Goal: Task Accomplishment & Management: Complete application form

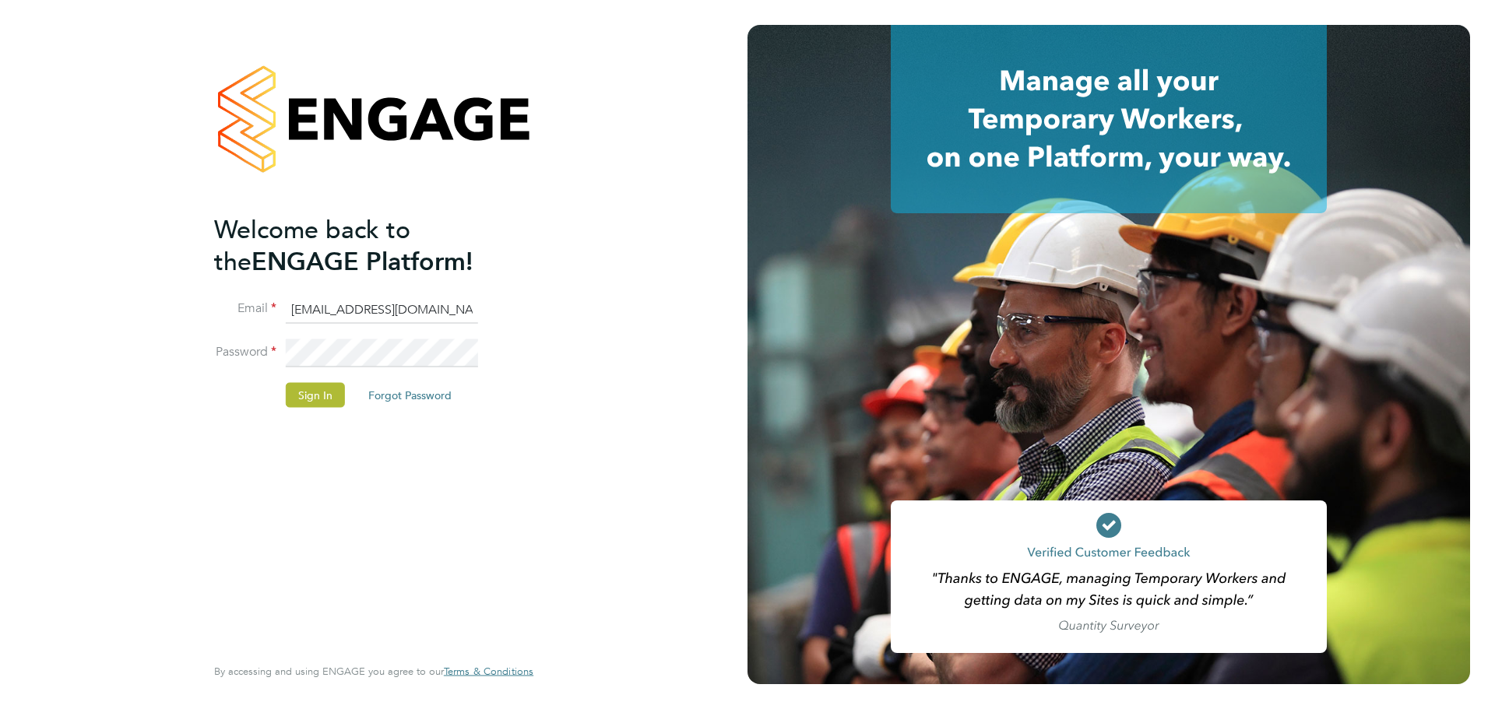
drag, startPoint x: 393, startPoint y: 311, endPoint x: -51, endPoint y: 291, distance: 444.3
click at [0, 291] on html "Welcome back to the ENGAGE Platform! Email [EMAIL_ADDRESS][DOMAIN_NAME] Passwor…" at bounding box center [747, 354] width 1495 height 709
type input "[EMAIL_ADDRESS][DOMAIN_NAME]"
click at [76, 301] on div "Welcome back to the ENGAGE Platform! Email [EMAIL_ADDRESS][DOMAIN_NAME] Passwor…" at bounding box center [374, 354] width 748 height 709
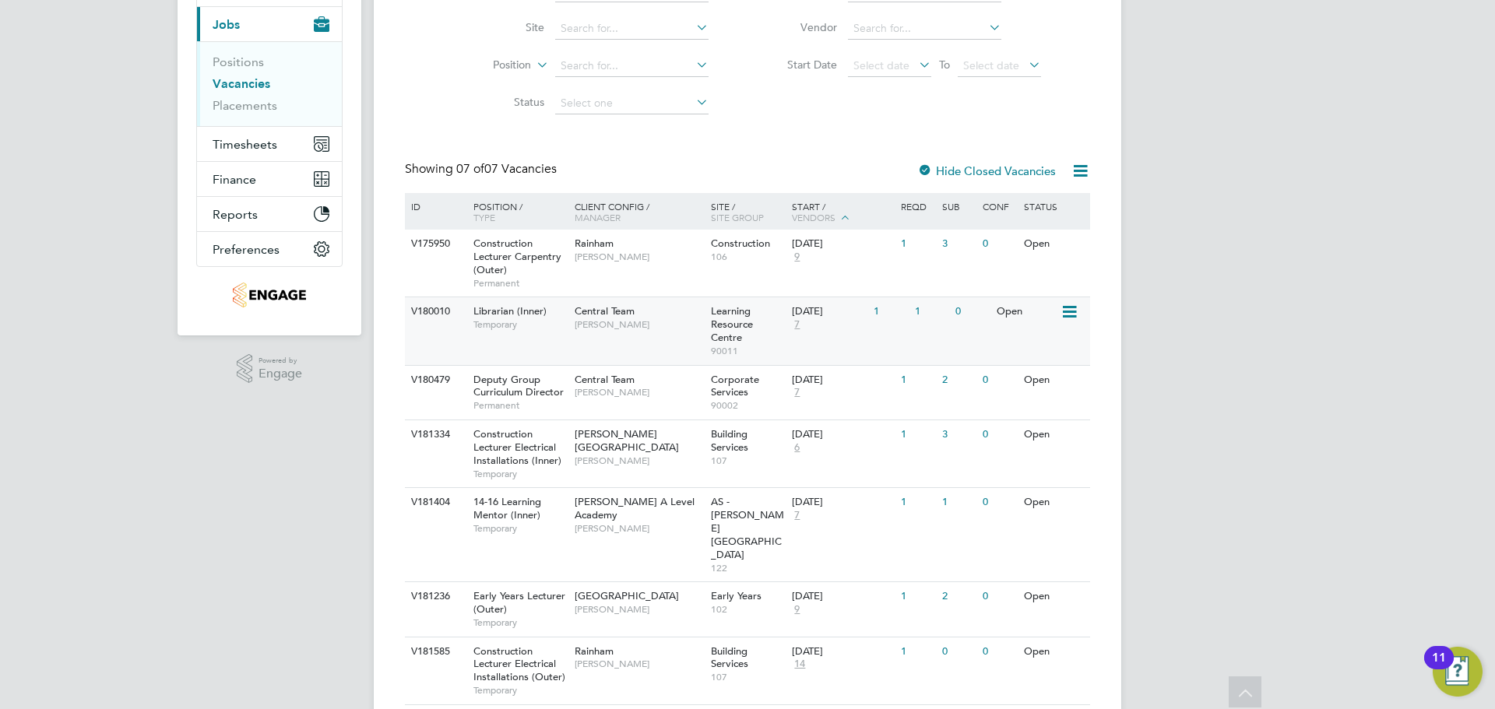
scroll to position [191, 0]
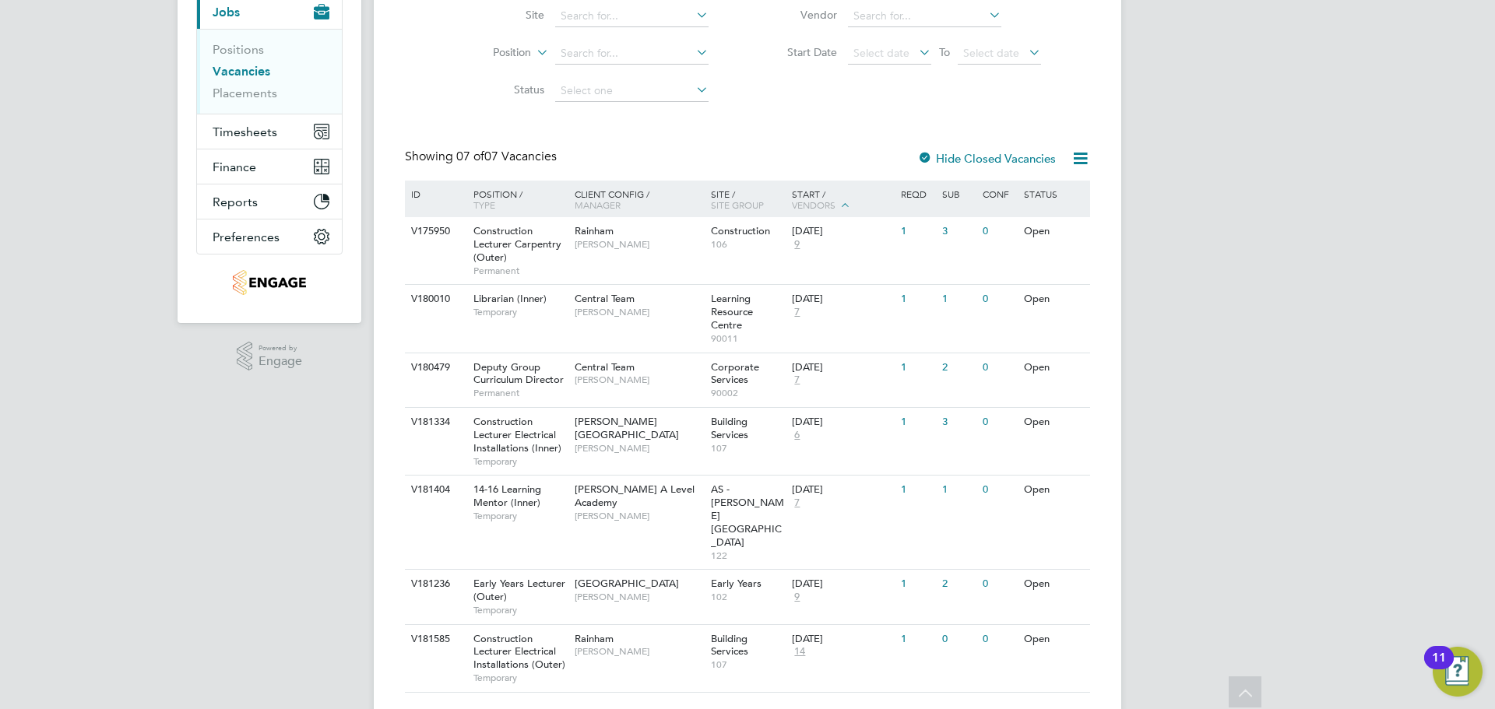
click at [1009, 153] on label "Hide Closed Vacancies" at bounding box center [986, 158] width 139 height 15
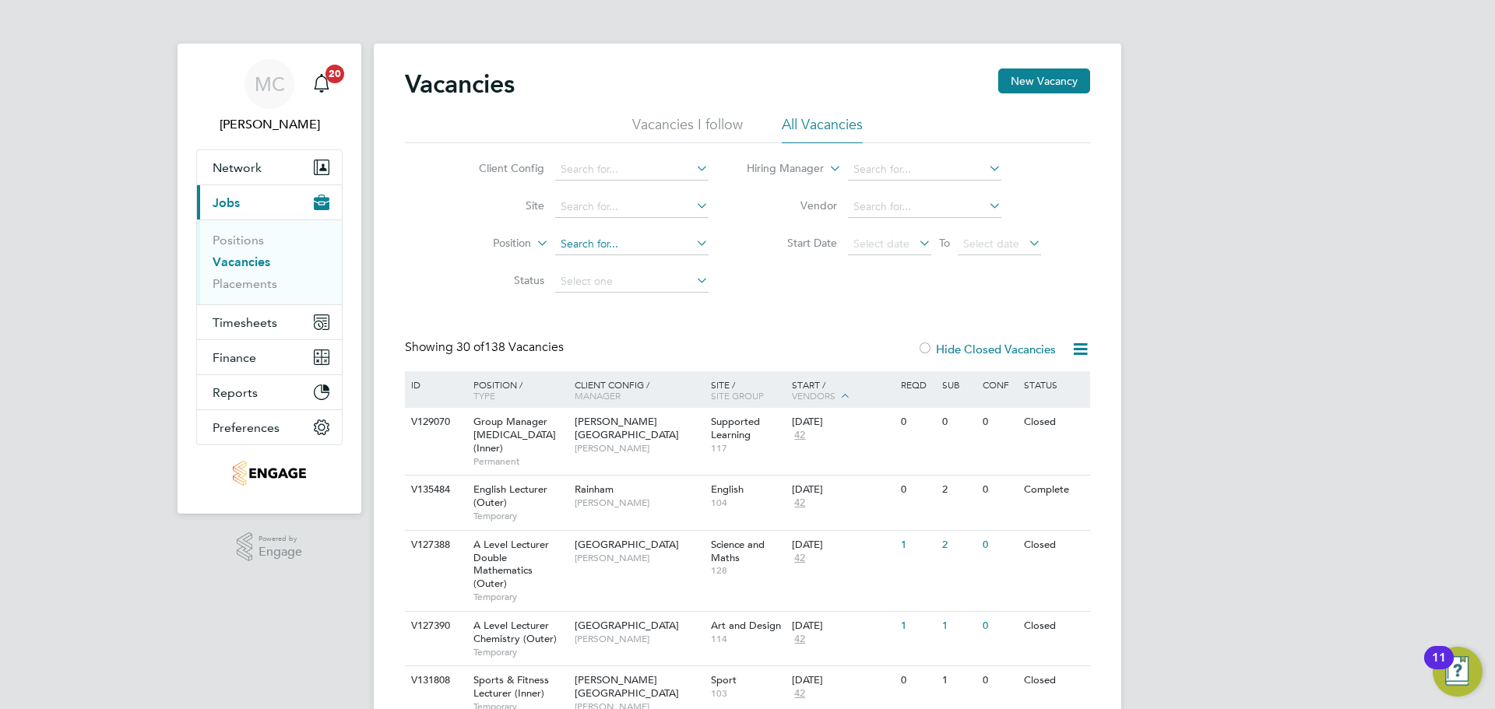
click at [612, 250] on input at bounding box center [631, 245] width 153 height 22
click at [475, 231] on li "Position" at bounding box center [581, 244] width 293 height 37
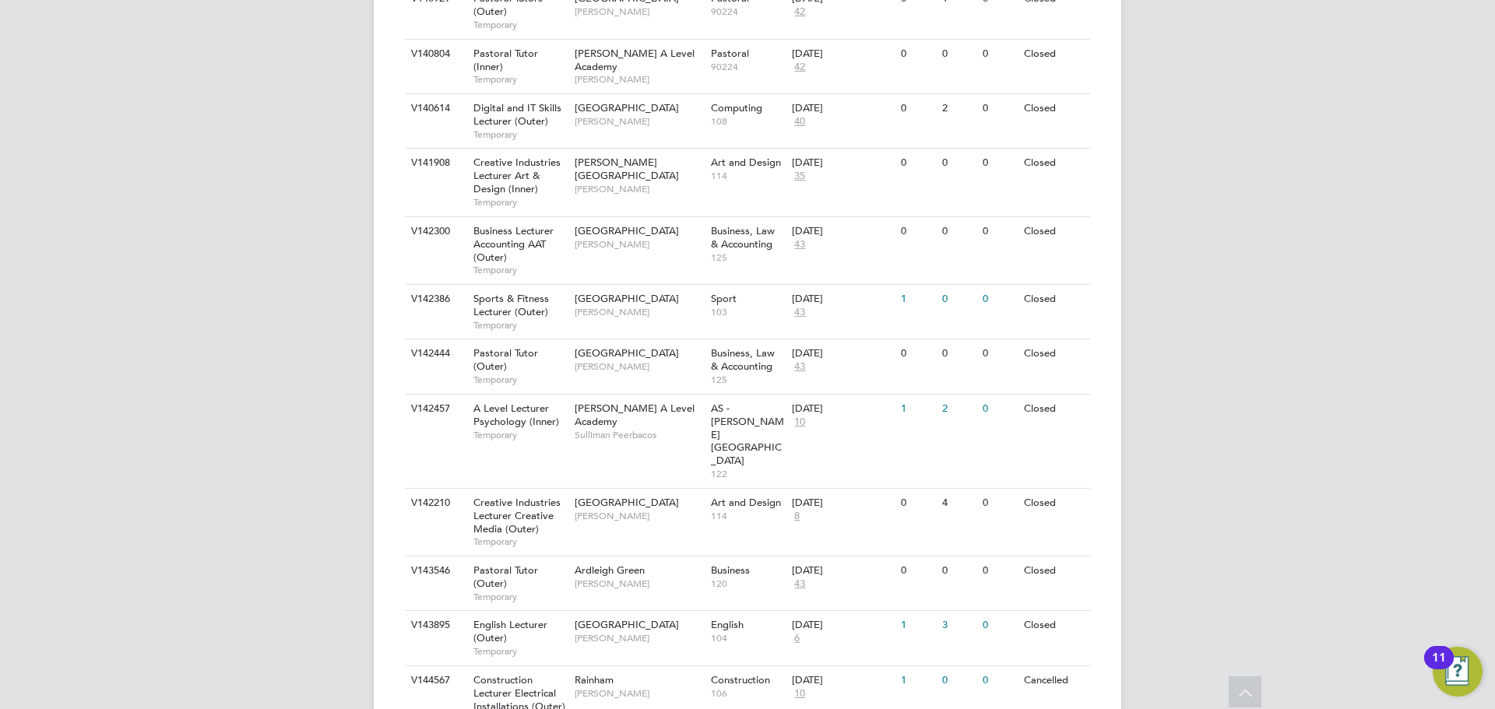
scroll to position [1603, 0]
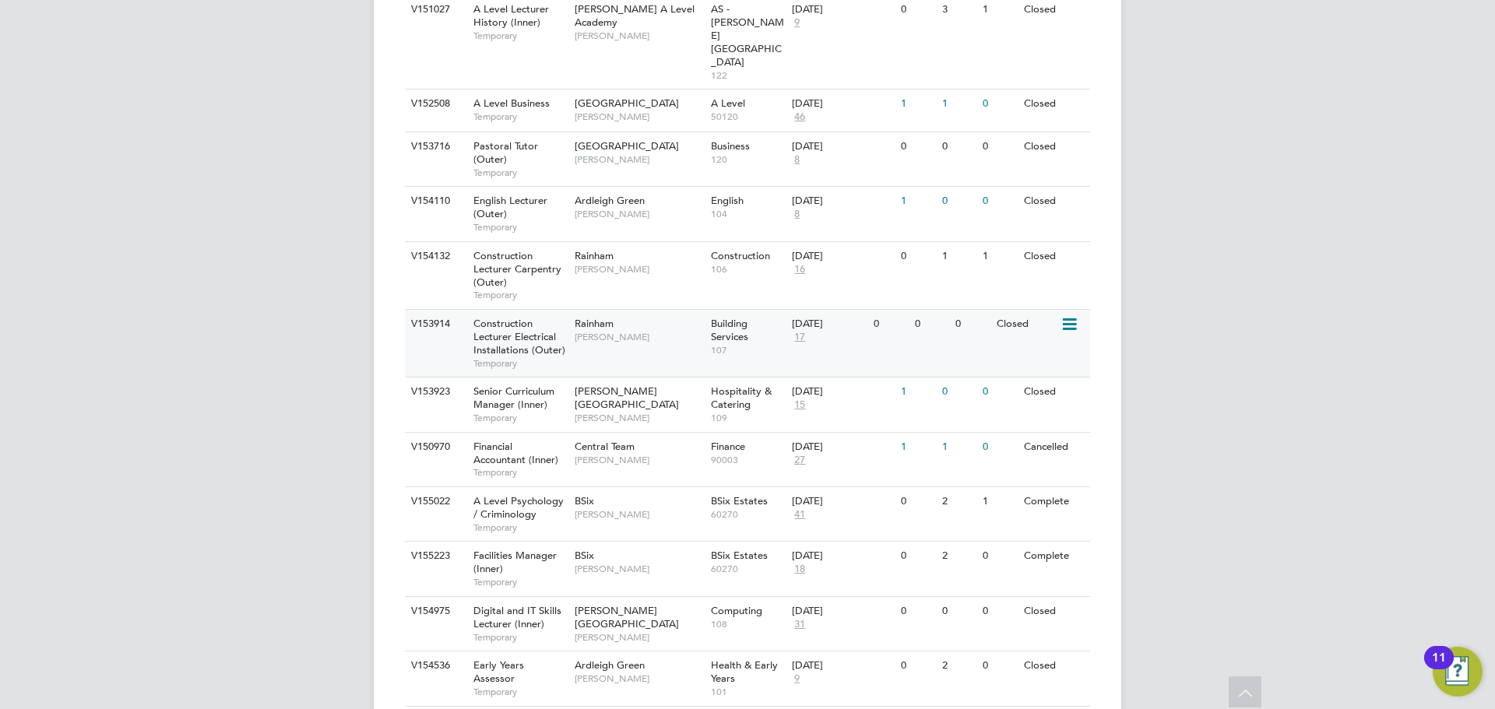
scroll to position [3367, 0]
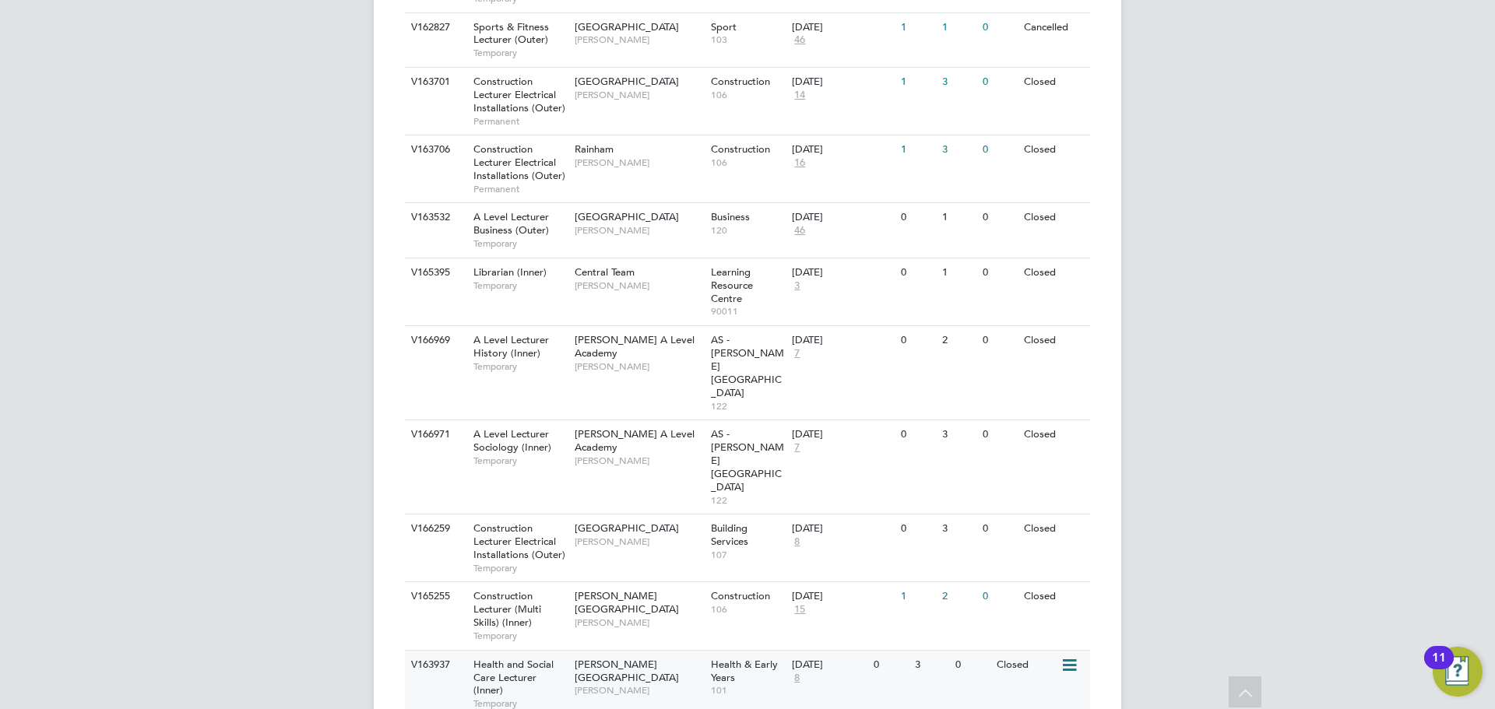
scroll to position [5234, 0]
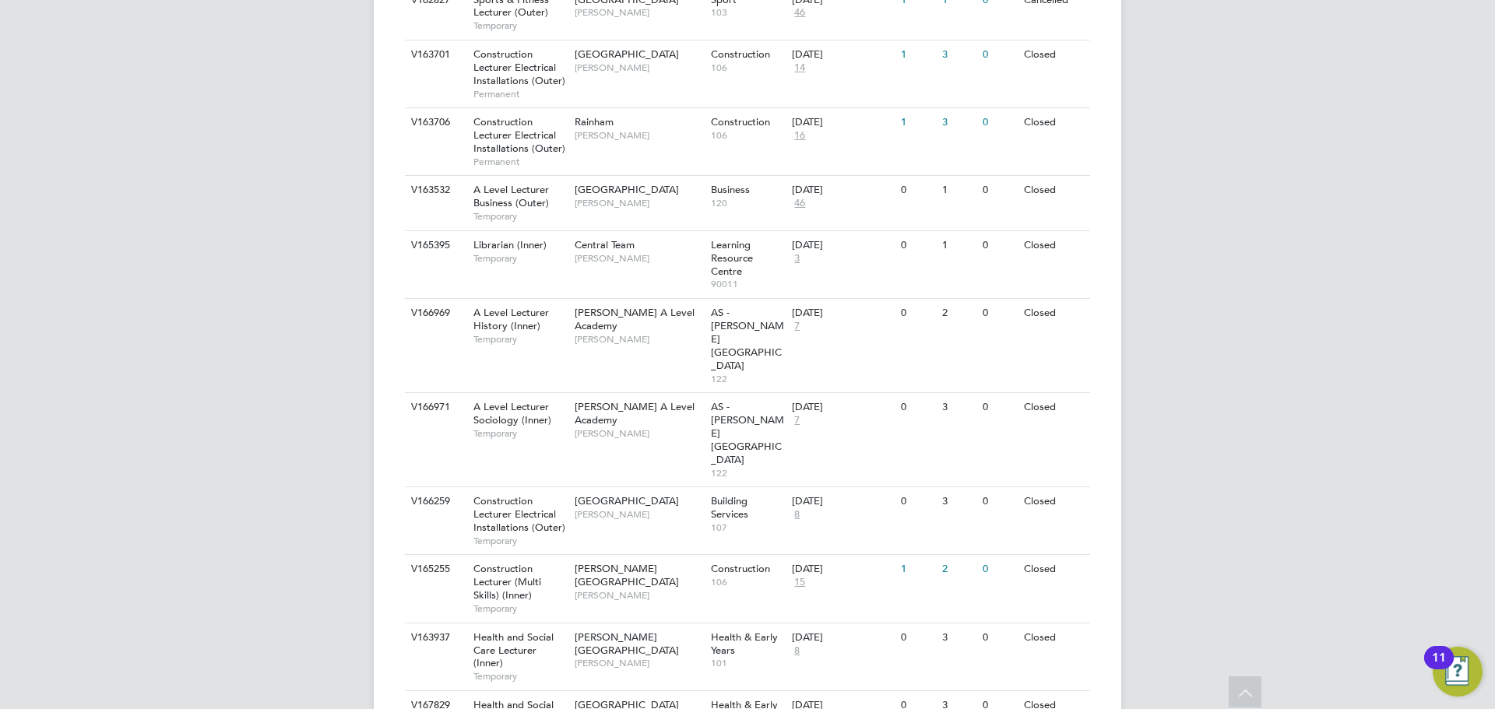
drag, startPoint x: 789, startPoint y: 632, endPoint x: 804, endPoint y: 631, distance: 14.9
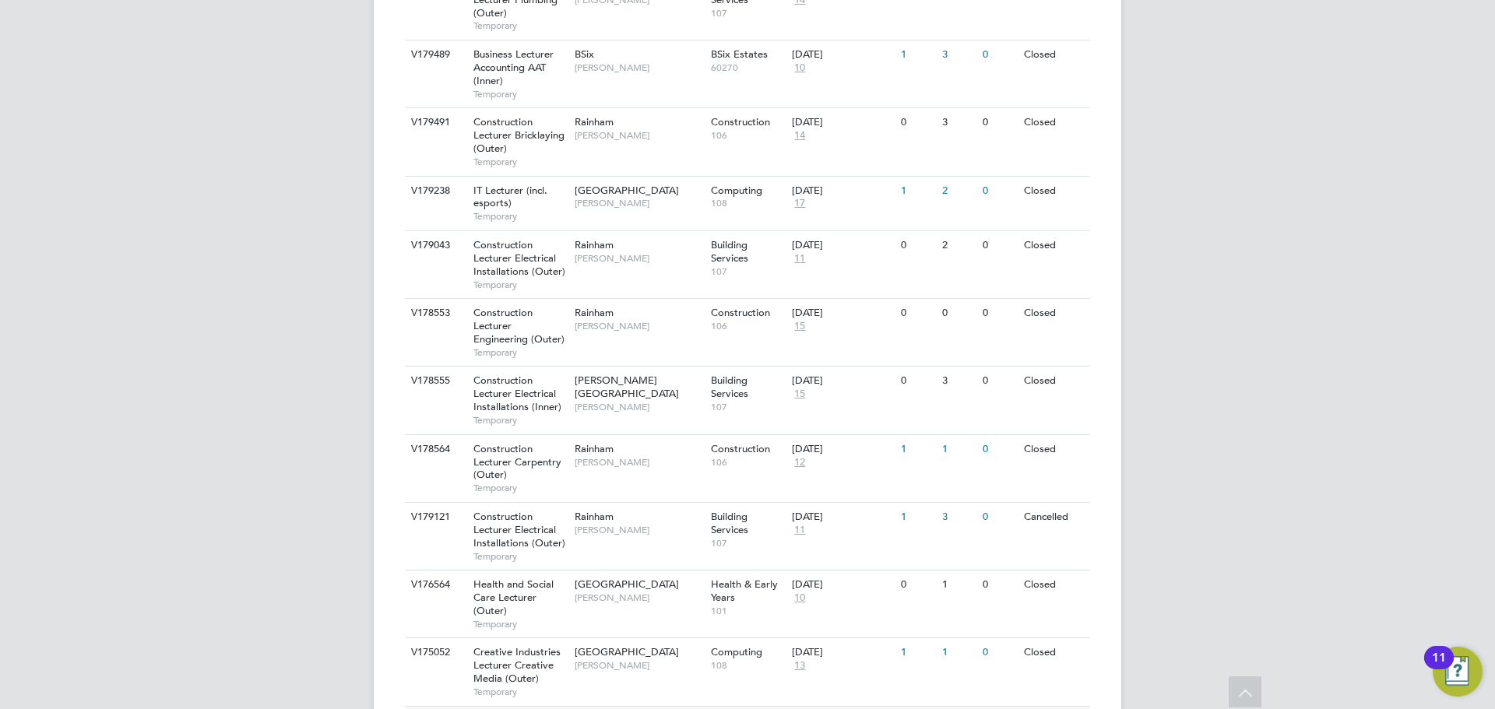
scroll to position [7076, 0]
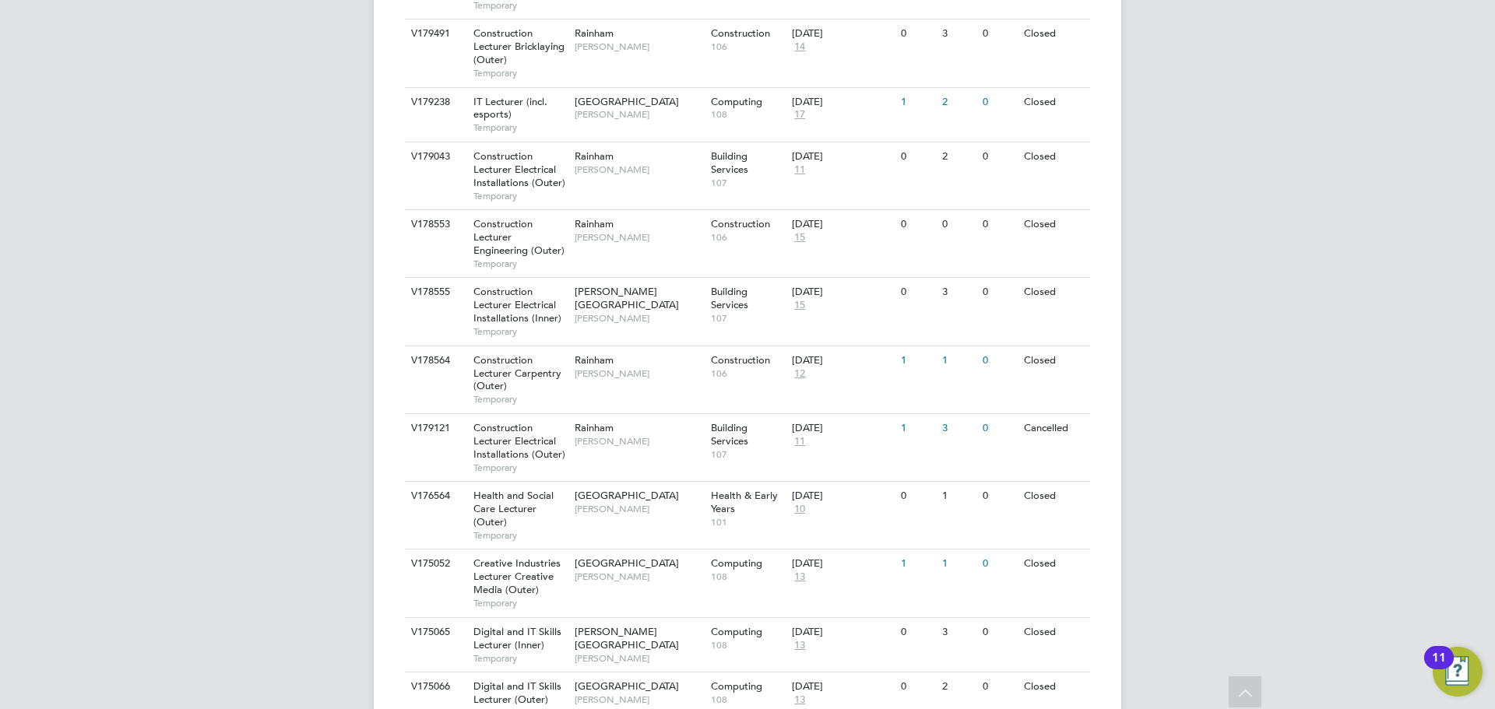
scroll to position [7006, 0]
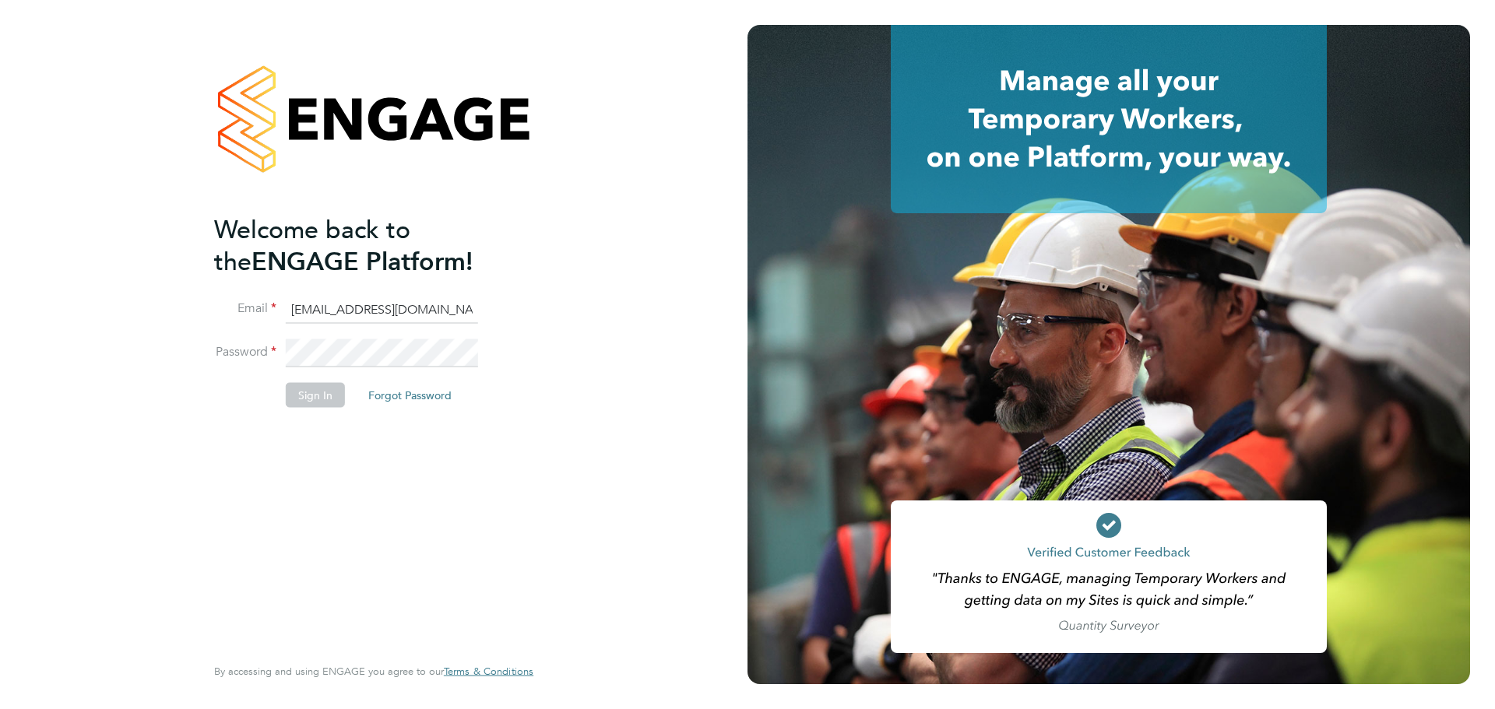
drag, startPoint x: 386, startPoint y: 305, endPoint x: 428, endPoint y: 304, distance: 41.3
click at [386, 305] on input "[EMAIL_ADDRESS][DOMAIN_NAME]" at bounding box center [382, 310] width 192 height 28
drag, startPoint x: 428, startPoint y: 304, endPoint x: 144, endPoint y: 275, distance: 284.9
click at [144, 275] on div "Welcome back to the ENGAGE Platform! Email [EMAIL_ADDRESS][DOMAIN_NAME] Passwor…" at bounding box center [374, 354] width 748 height 709
type input "markcarter@jjfox.com"
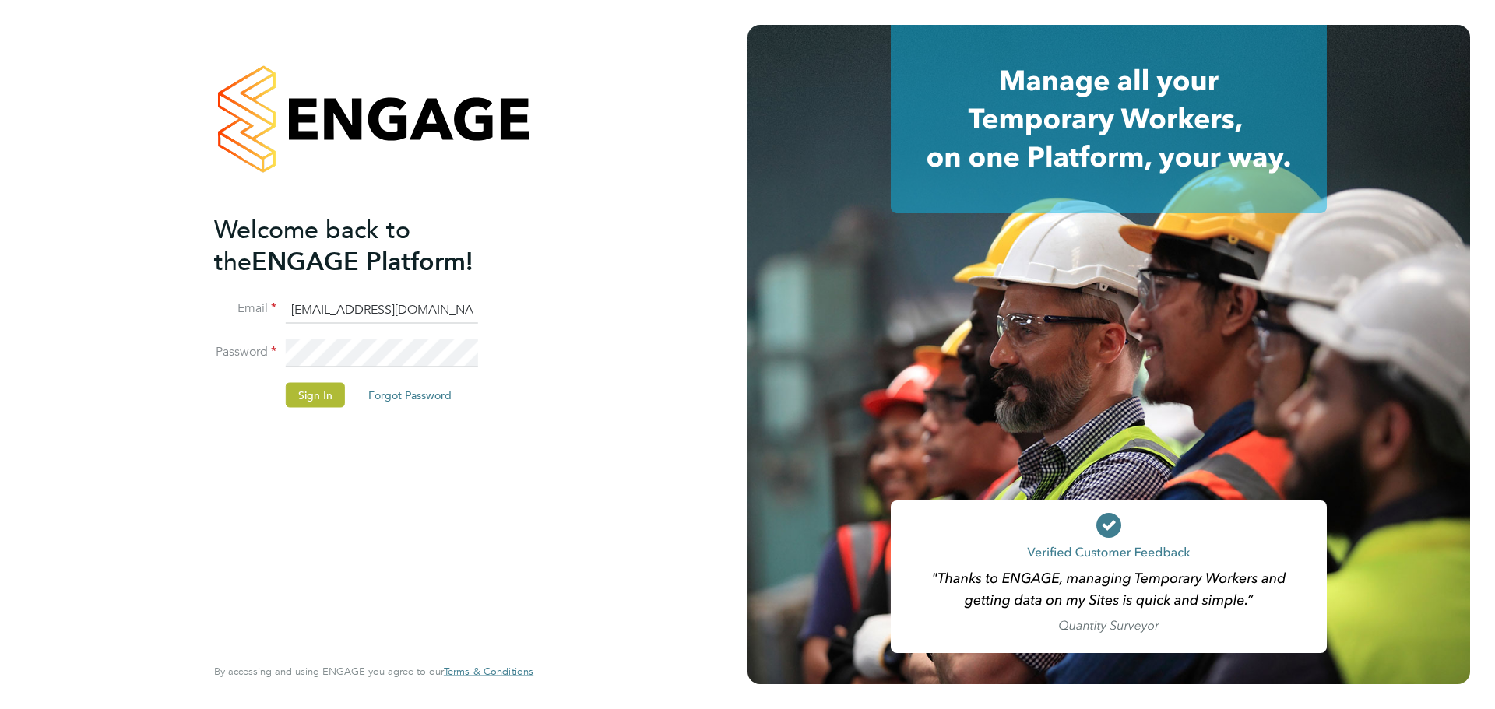
click at [137, 355] on div "Welcome back to the ENGAGE Platform! Email markcarter@jjfox.com Password Sign I…" at bounding box center [374, 354] width 748 height 709
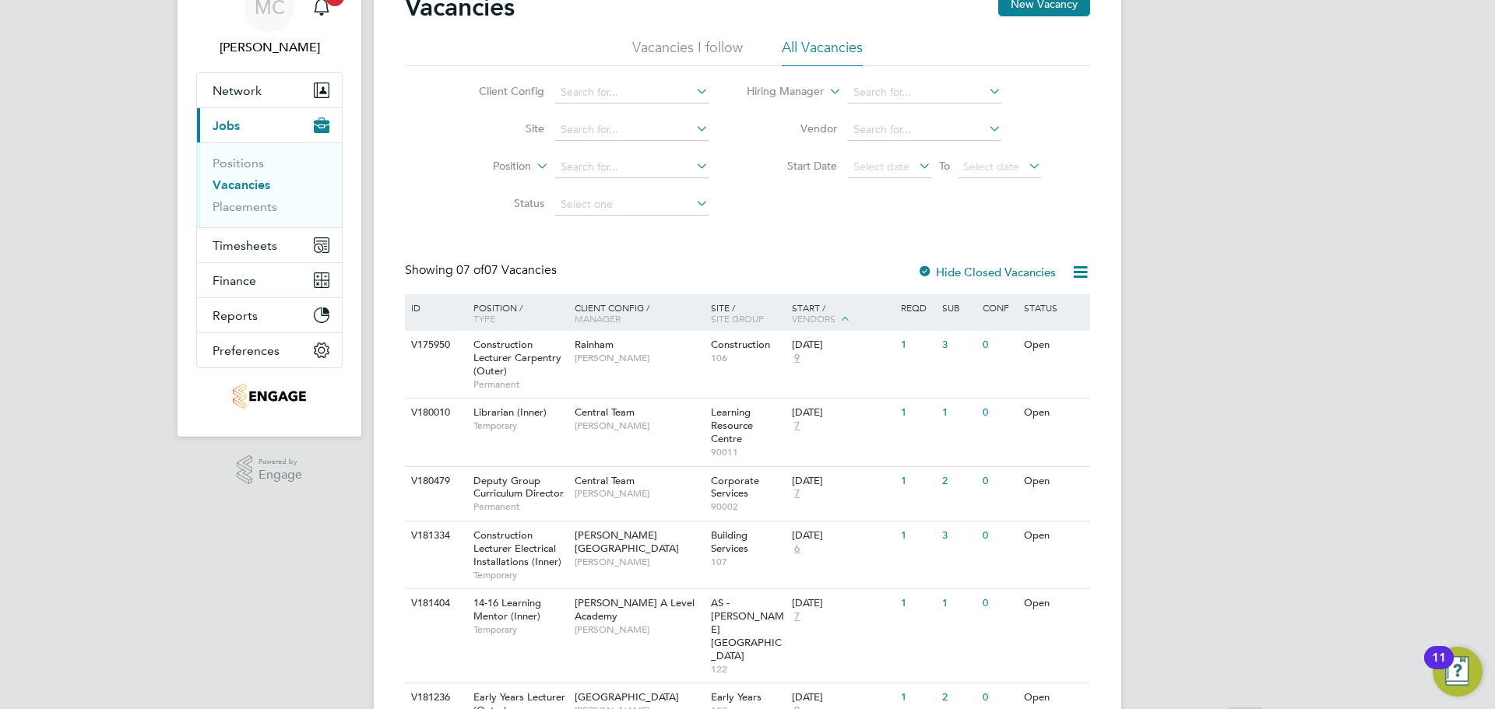
scroll to position [78, 0]
click at [956, 264] on label "Hide Closed Vacancies" at bounding box center [986, 271] width 139 height 15
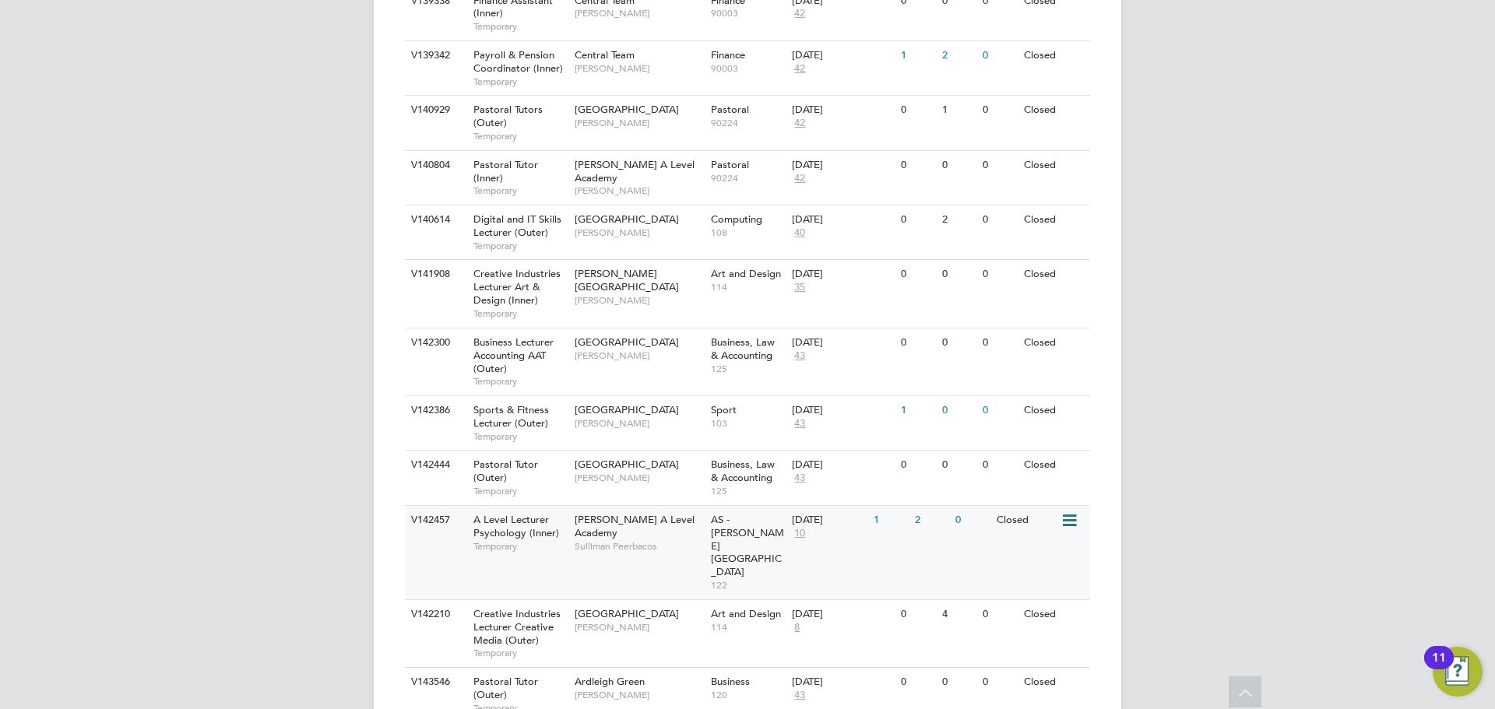
scroll to position [1603, 0]
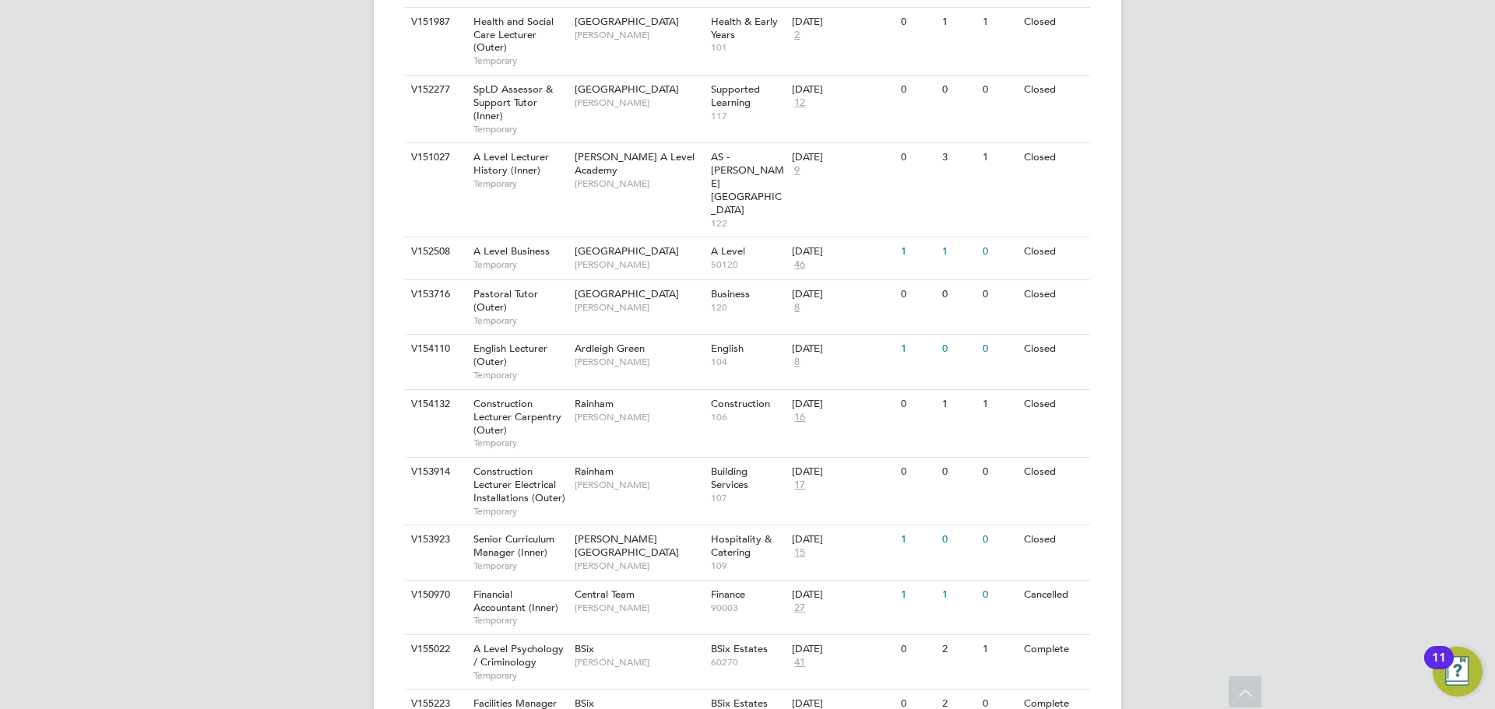
scroll to position [3367, 0]
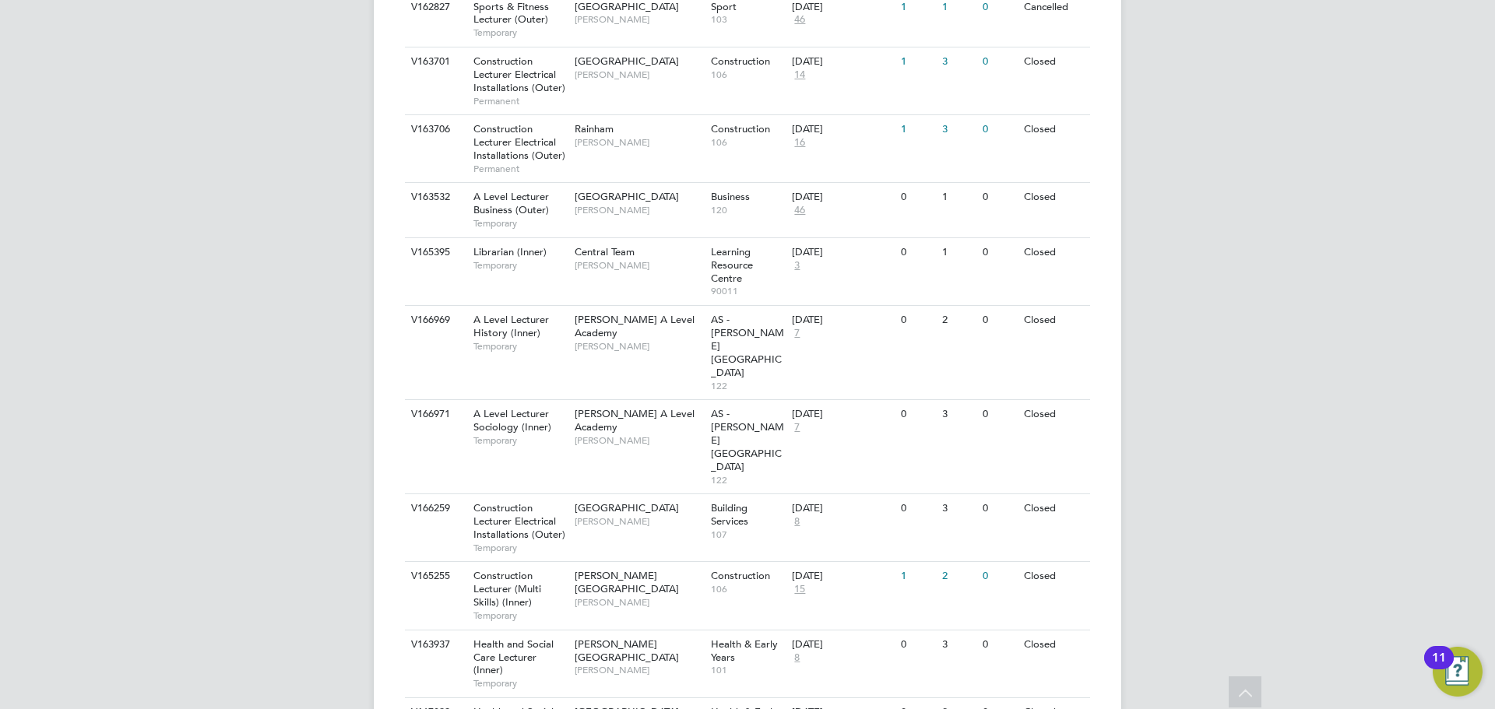
scroll to position [5234, 0]
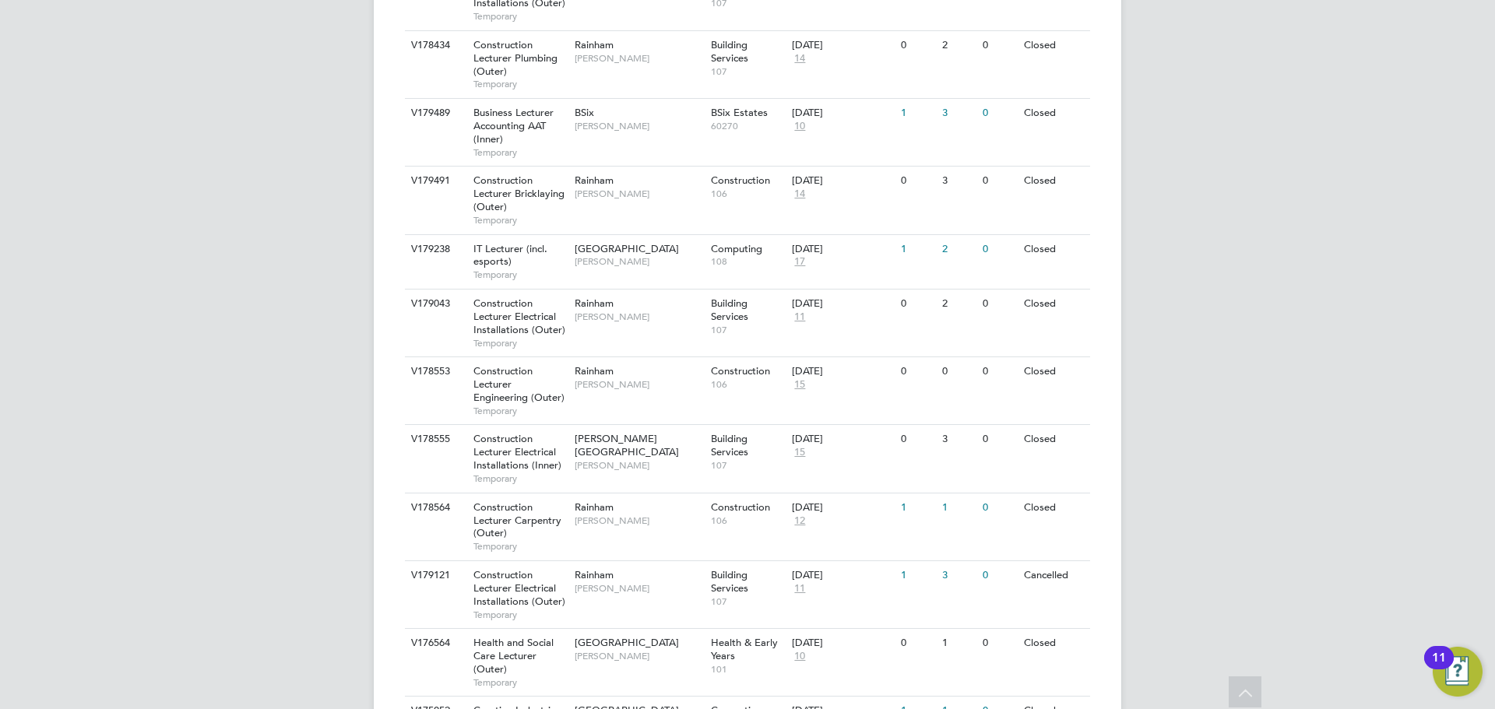
scroll to position [7076, 0]
